Goal: Task Accomplishment & Management: Manage account settings

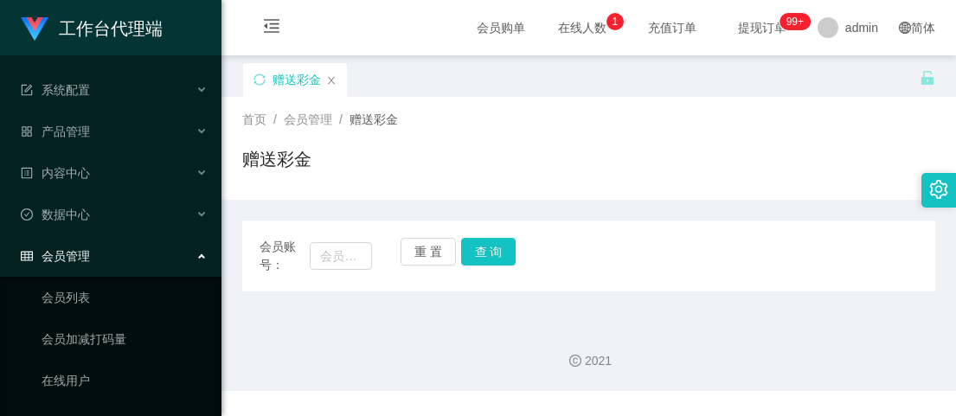
click at [634, 144] on div "首页 / 会员管理 / 赠送彩金 / 赠送彩金" at bounding box center [588, 148] width 693 height 75
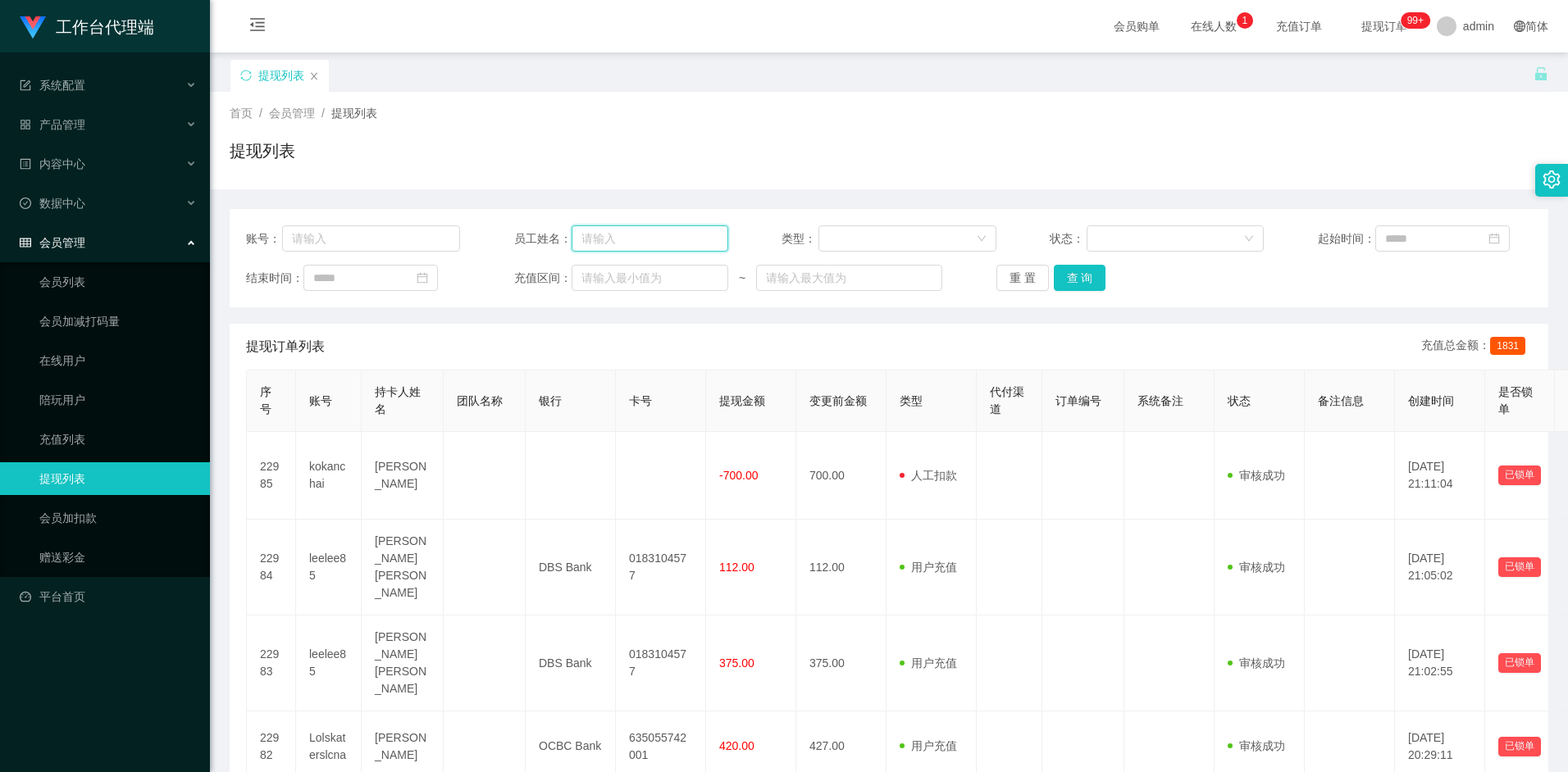
click at [626, 242] on input "text" at bounding box center [649, 239] width 156 height 27
type input "guanxi888"
click at [905, 272] on button "查 询" at bounding box center [1079, 278] width 52 height 27
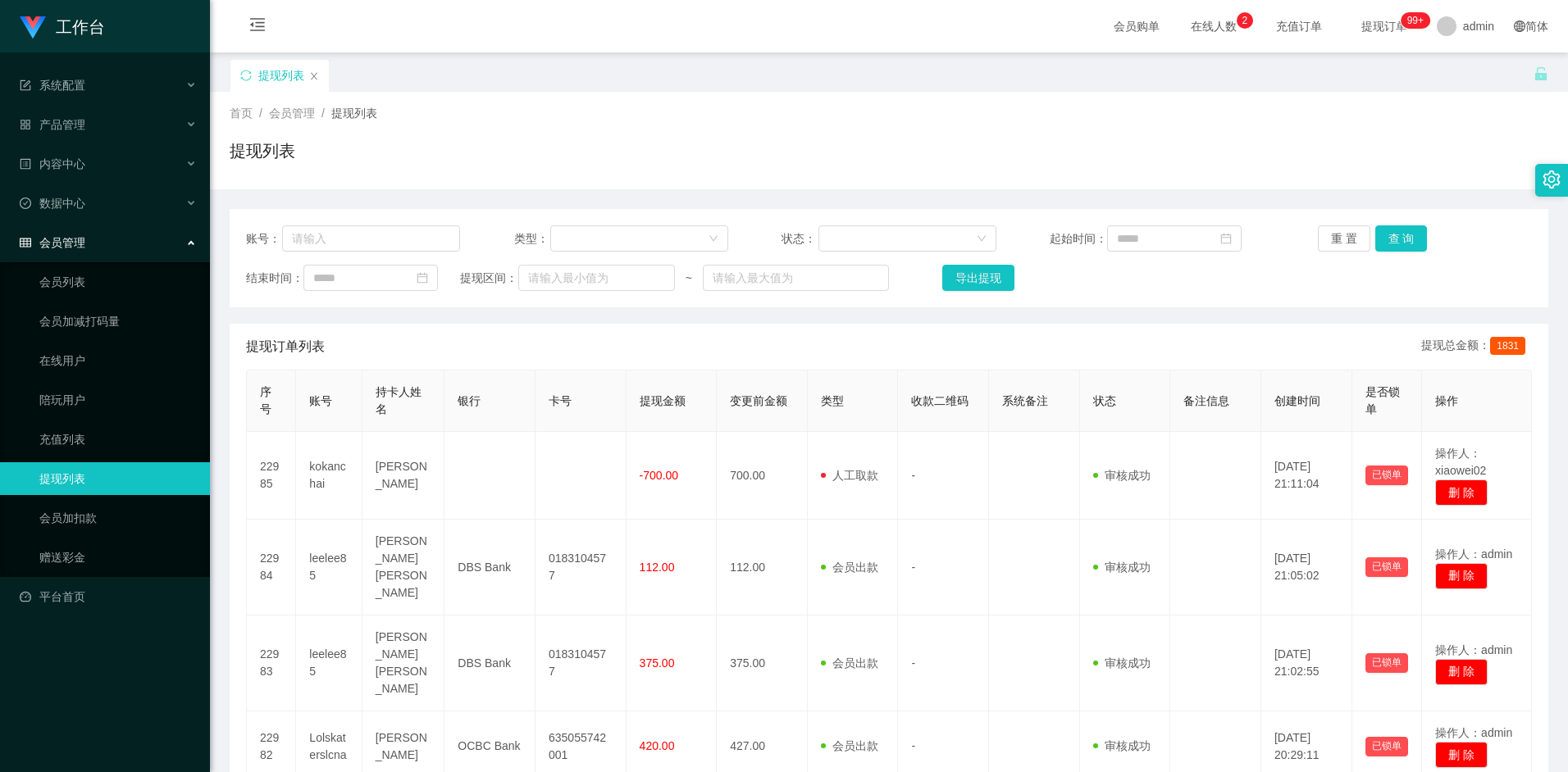
click at [569, 44] on div "会员购单 在线人数 0 1 2 3 4 5 6 7 8 9 0 1 2 3 4 5 6 7 8 9 0 1 2 3 4 5 6 7 8 9 充值订单 提现订单…" at bounding box center [889, 27] width 1358 height 53
click at [710, 126] on div "首页 / 会员管理 / 提现列表 / 提现列表" at bounding box center [889, 140] width 1319 height 71
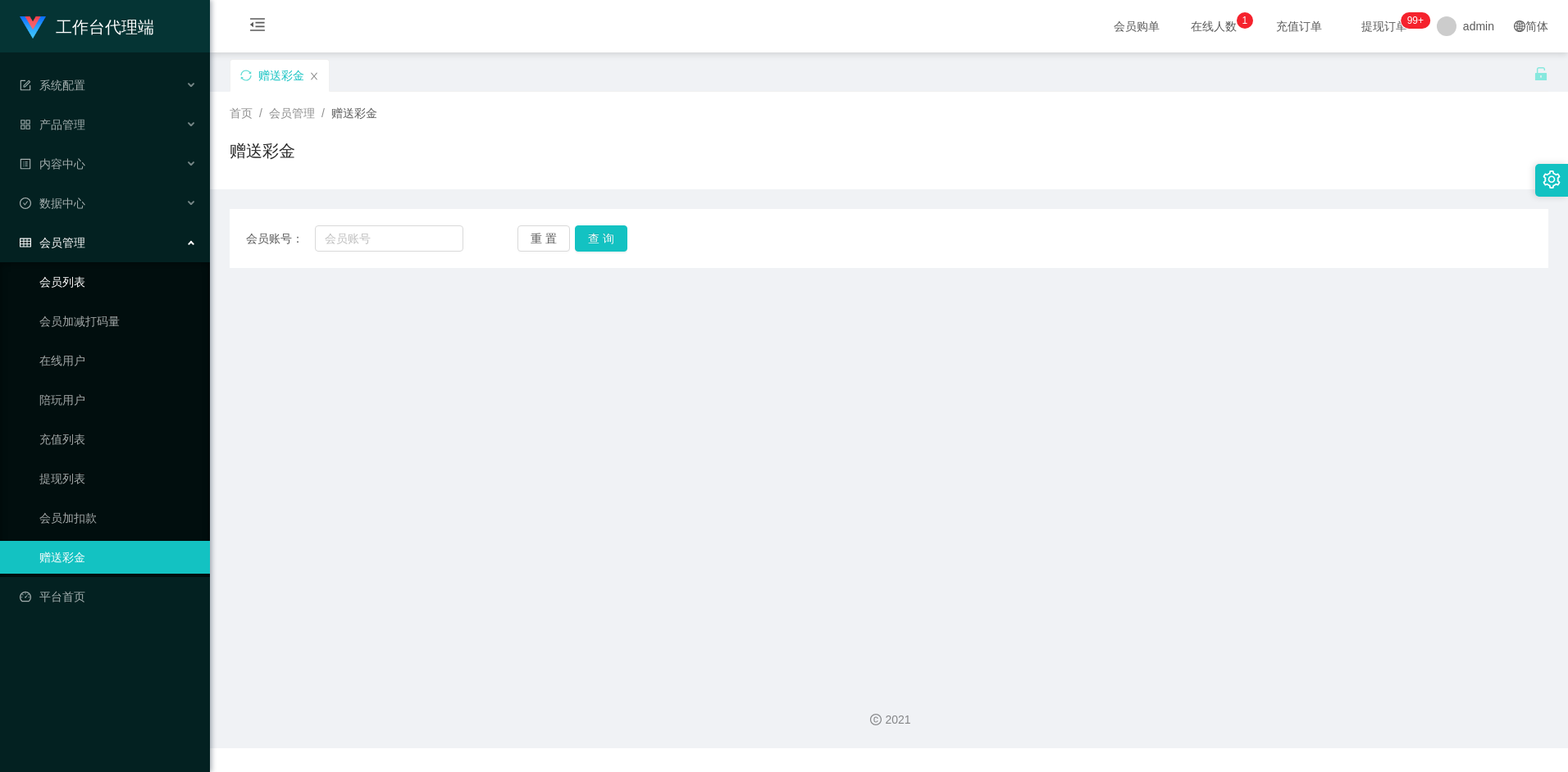
click at [77, 285] on link "会员列表" at bounding box center [118, 281] width 157 height 33
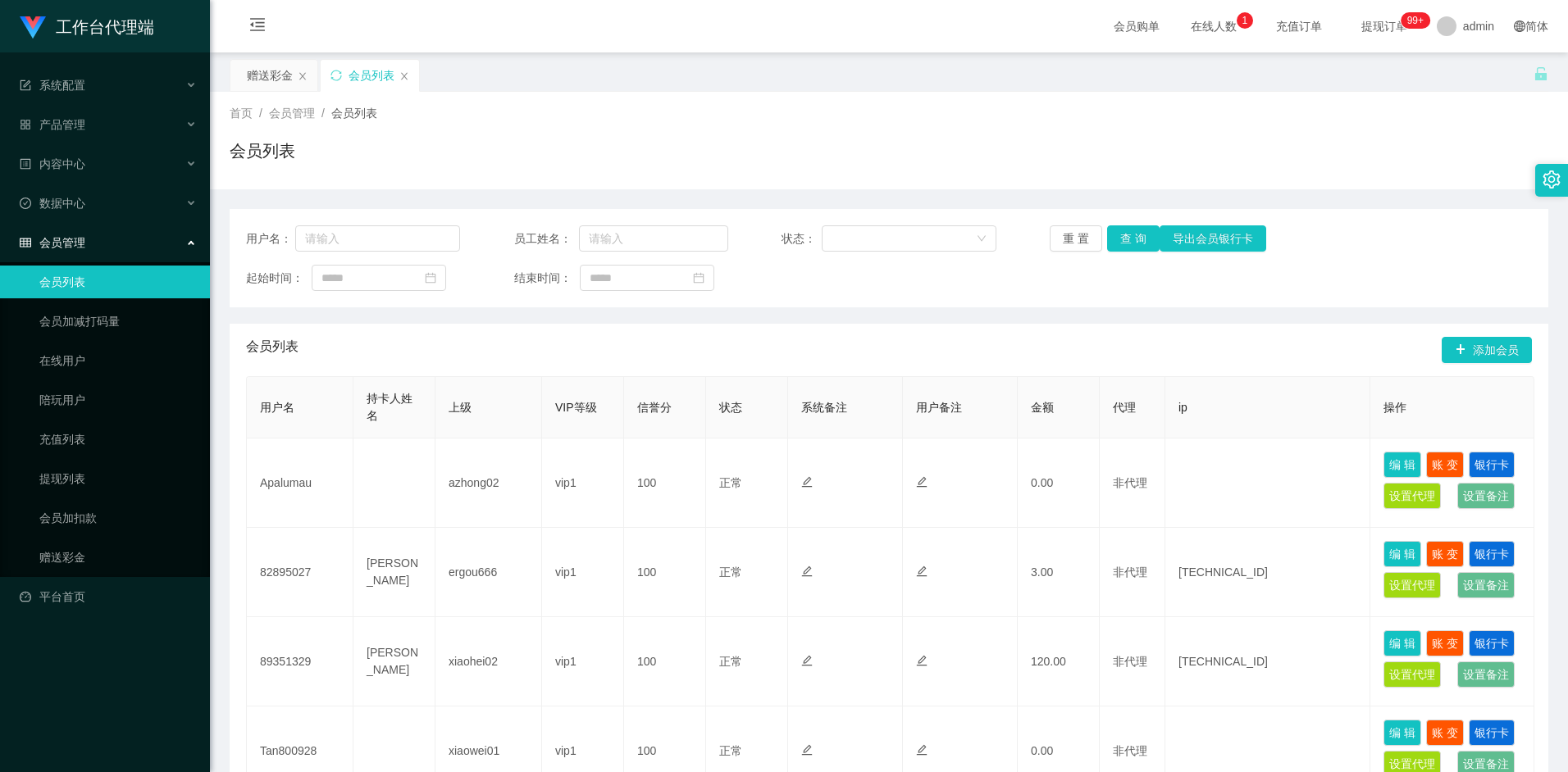
click at [518, 113] on div "首页 / 会员管理 / 会员列表 /" at bounding box center [889, 114] width 1319 height 17
drag, startPoint x: 850, startPoint y: 190, endPoint x: 1001, endPoint y: 104, distance: 173.8
click at [850, 189] on div "用户名： 员工姓名： 状态： 重 置 查 询 导出会员银行卡 起始时间： 结束时间： 会员列表 添加会员 用户名 持卡人姓名 上级 VIP等级 信誉分 状态 …" at bounding box center [889, 787] width 1319 height 1195
